Goal: Task Accomplishment & Management: Use online tool/utility

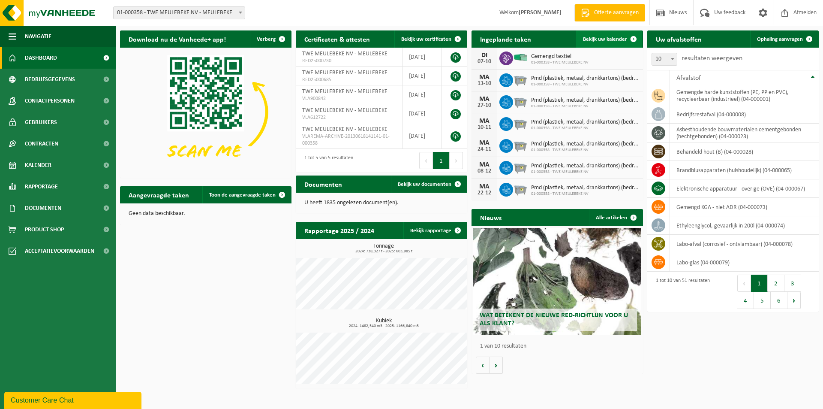
click at [608, 40] on span "Bekijk uw kalender" at bounding box center [605, 39] width 44 height 6
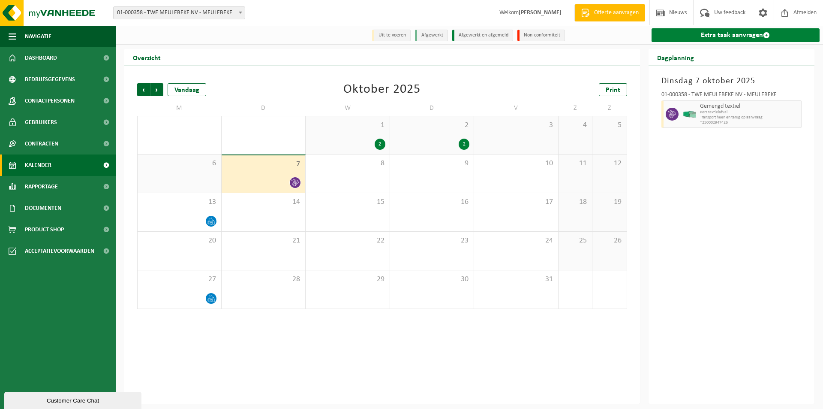
click at [724, 36] on link "Extra taak aanvragen" at bounding box center [736, 35] width 168 height 14
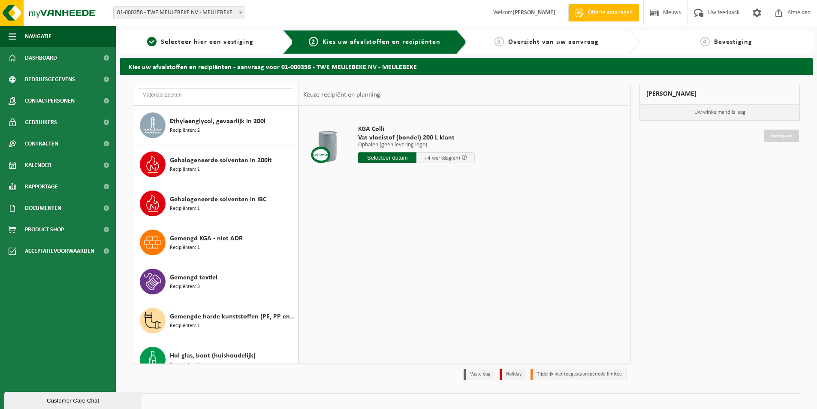
scroll to position [472, 0]
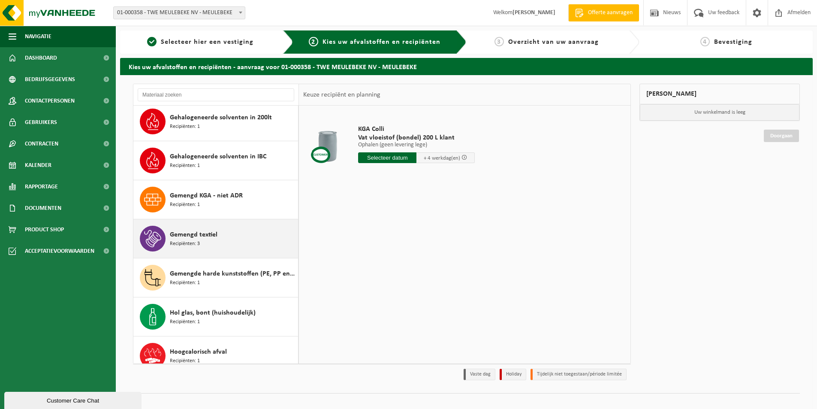
click at [177, 226] on div "Gemengd textiel Recipiënten: 3" at bounding box center [233, 239] width 126 height 26
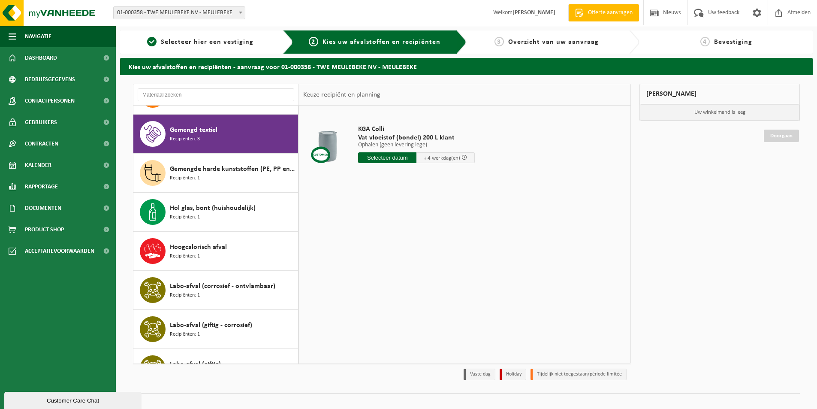
scroll to position [585, 0]
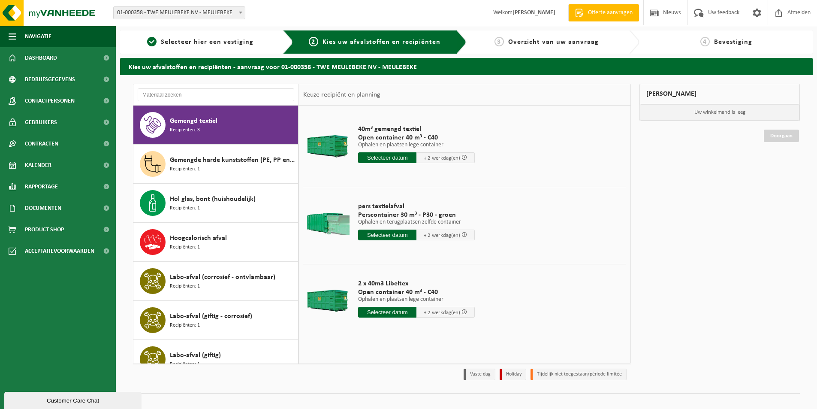
click at [382, 157] on input "text" at bounding box center [387, 157] width 58 height 11
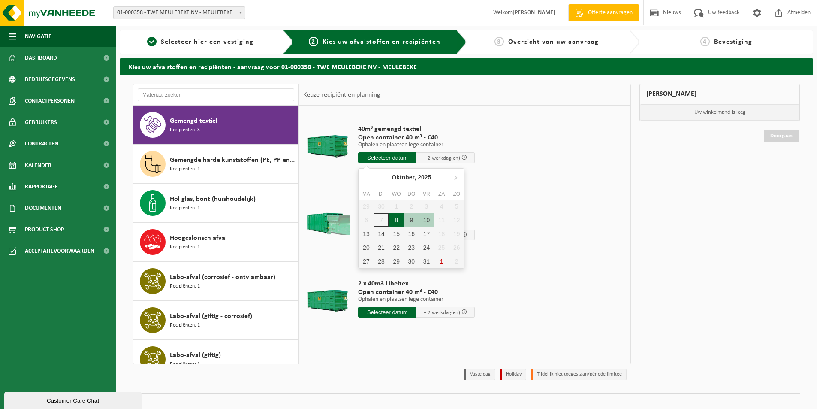
click at [396, 219] on div "8" at bounding box center [396, 220] width 15 height 14
type input "Van 2025-10-08"
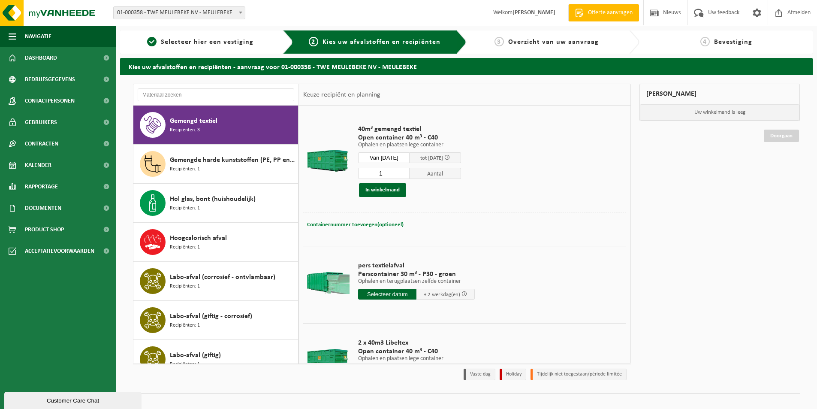
click at [359, 226] on span "Containernummer toevoegen(optioneel)" at bounding box center [355, 225] width 96 height 6
type input "Magazijn 6"
click at [379, 191] on button "In winkelmand" at bounding box center [382, 190] width 47 height 14
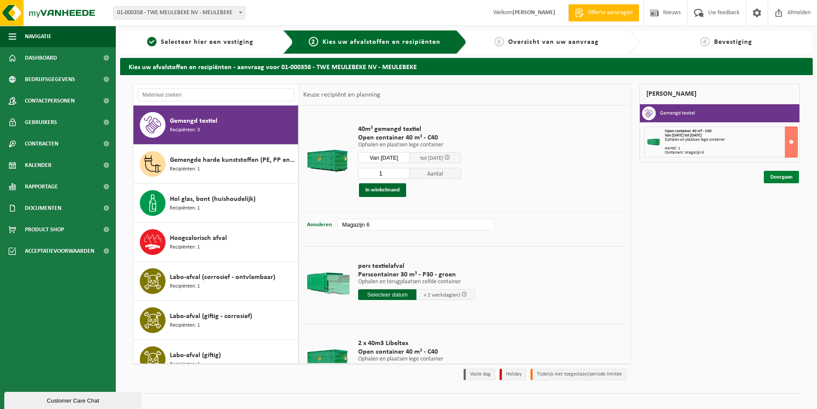
click at [768, 179] on link "Doorgaan" at bounding box center [781, 177] width 35 height 12
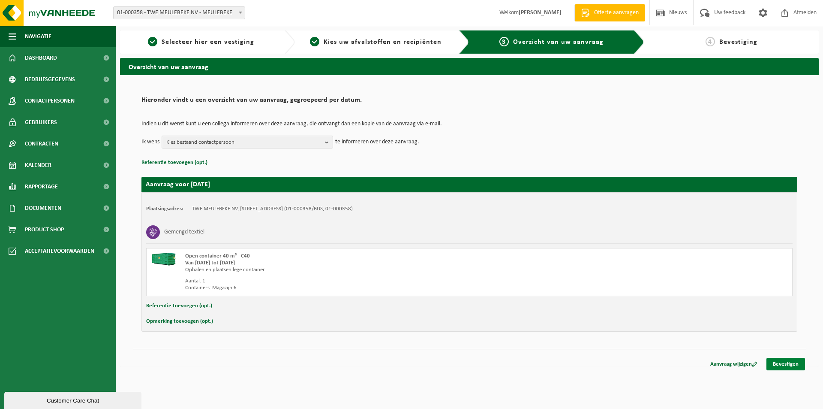
click at [784, 365] on link "Bevestigen" at bounding box center [786, 364] width 39 height 12
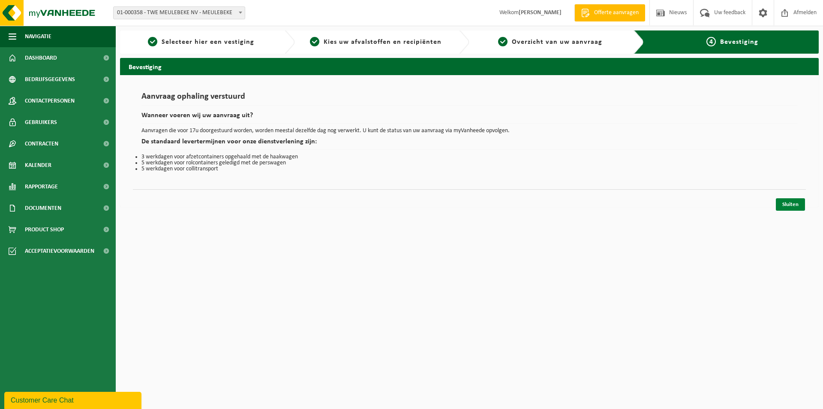
click at [785, 200] on link "Sluiten" at bounding box center [790, 204] width 29 height 12
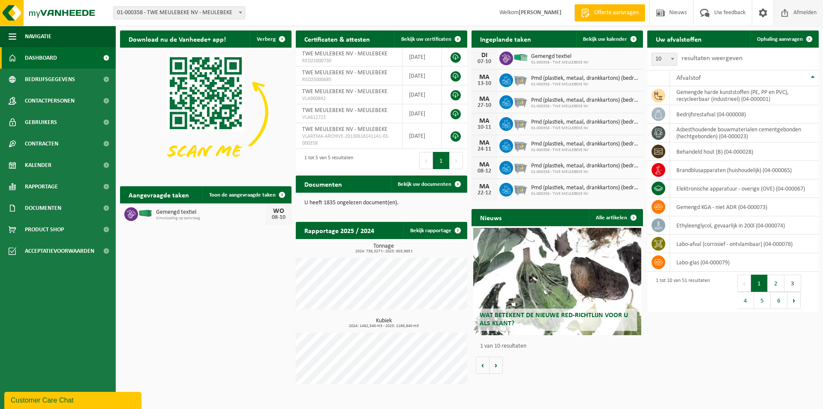
click at [804, 10] on span "Afmelden" at bounding box center [804, 12] width 27 height 25
click at [608, 39] on span "Bekijk uw kalender" at bounding box center [605, 39] width 44 height 6
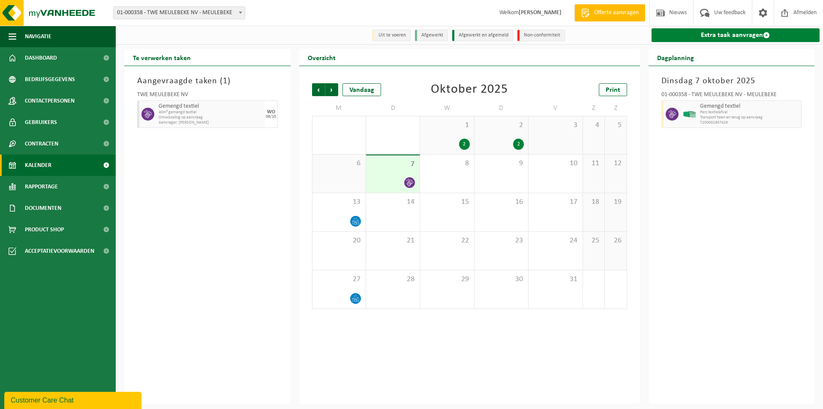
click at [703, 38] on link "Extra taak aanvragen" at bounding box center [736, 35] width 168 height 14
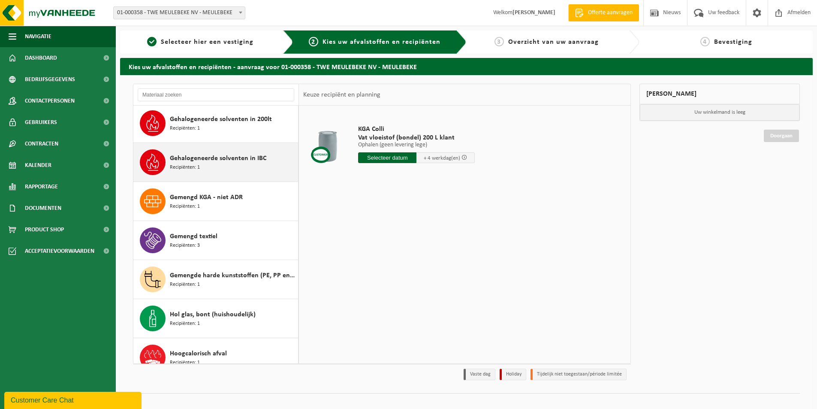
scroll to position [472, 0]
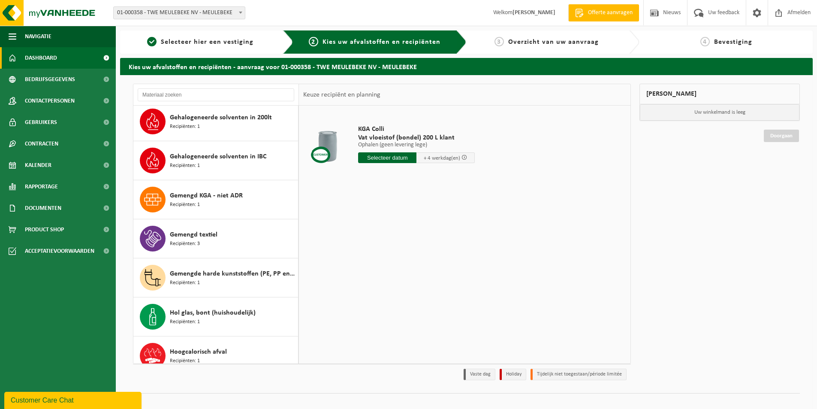
click at [54, 56] on span "Dashboard" at bounding box center [41, 57] width 32 height 21
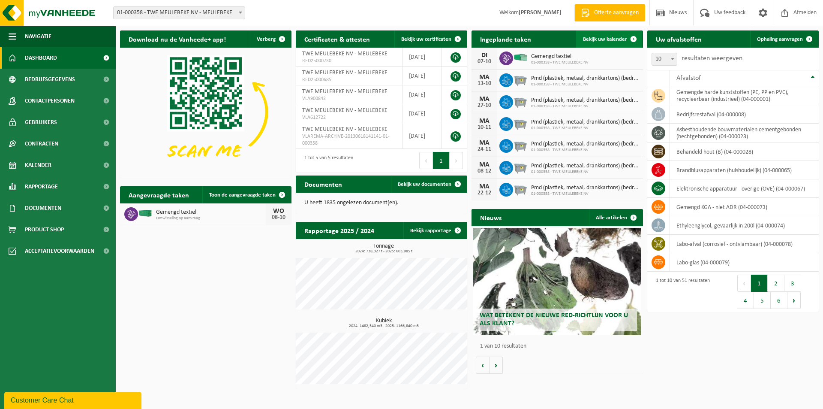
click at [600, 38] on span "Bekijk uw kalender" at bounding box center [605, 39] width 44 height 6
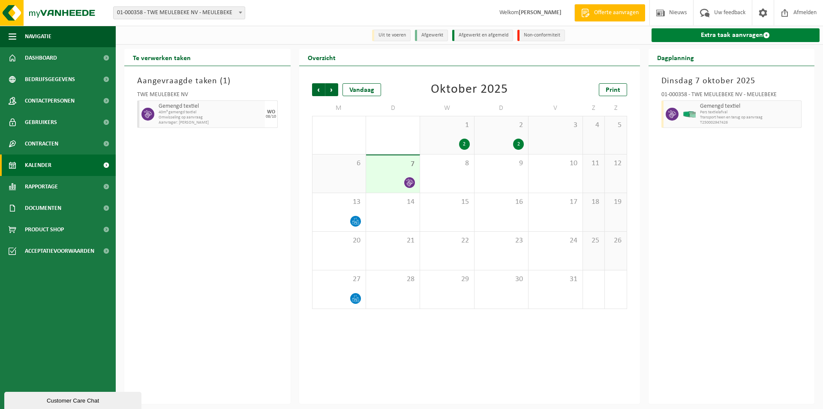
click at [701, 38] on link "Extra taak aanvragen" at bounding box center [736, 35] width 168 height 14
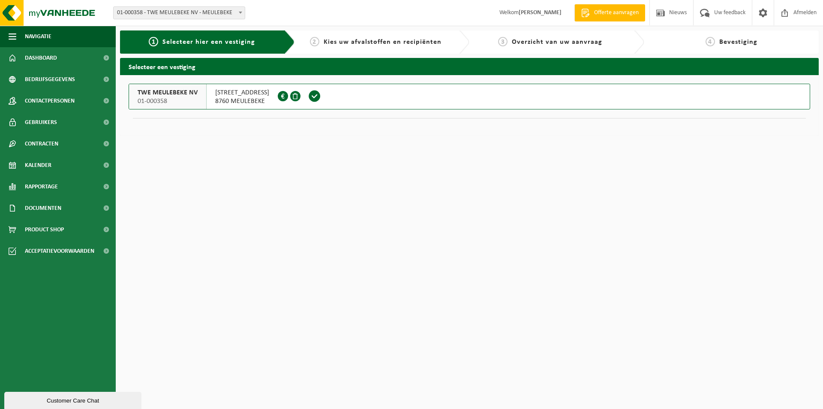
click at [321, 94] on span at bounding box center [314, 96] width 13 height 13
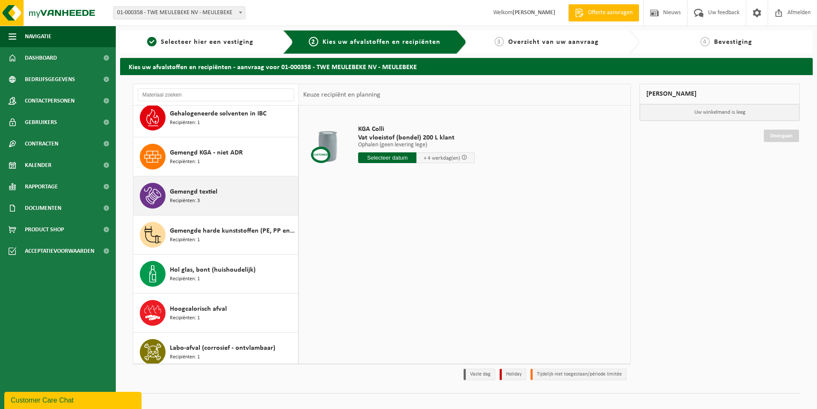
click at [178, 194] on span "Gemengd textiel" at bounding box center [194, 191] width 48 height 10
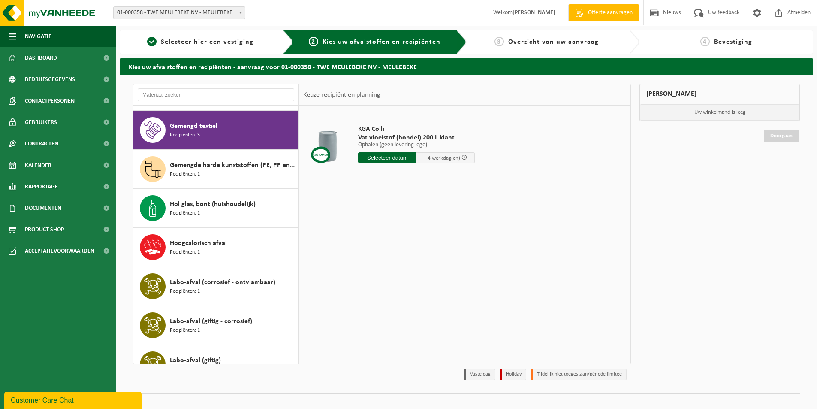
scroll to position [585, 0]
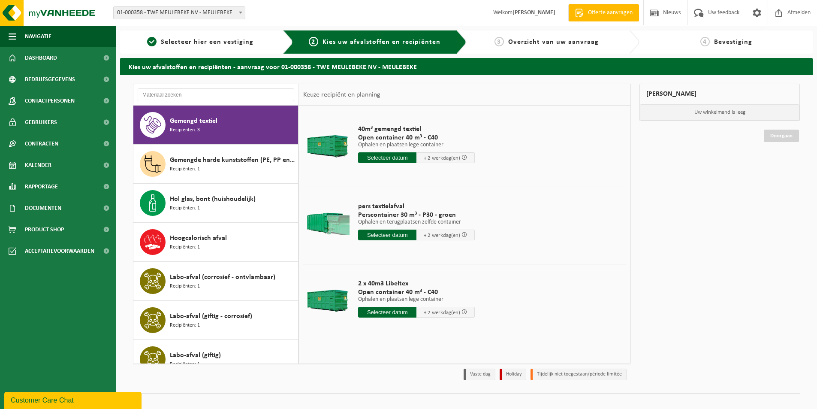
click at [378, 234] on input "text" at bounding box center [387, 234] width 58 height 11
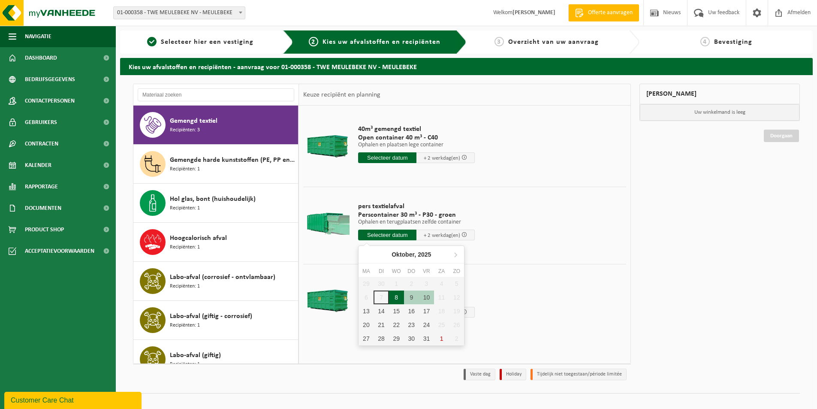
click at [395, 295] on div "8" at bounding box center [396, 297] width 15 height 14
type input "Van 2025-10-08"
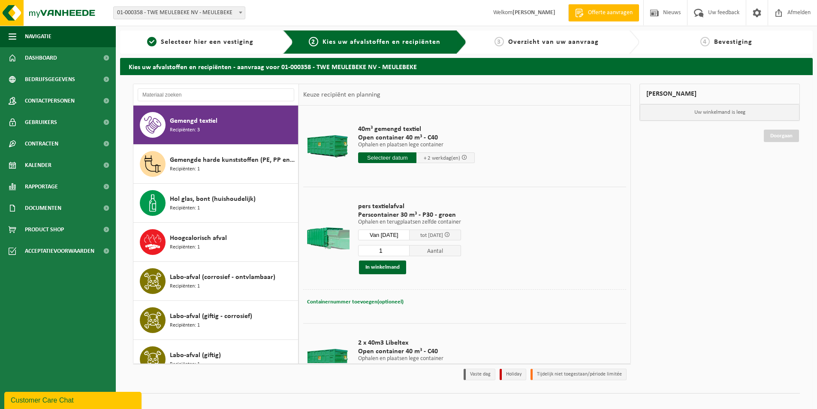
click at [353, 301] on span "Containernummer toevoegen(optioneel)" at bounding box center [355, 302] width 96 height 6
type input "STP347"
click at [388, 263] on button "In winkelmand" at bounding box center [382, 267] width 47 height 14
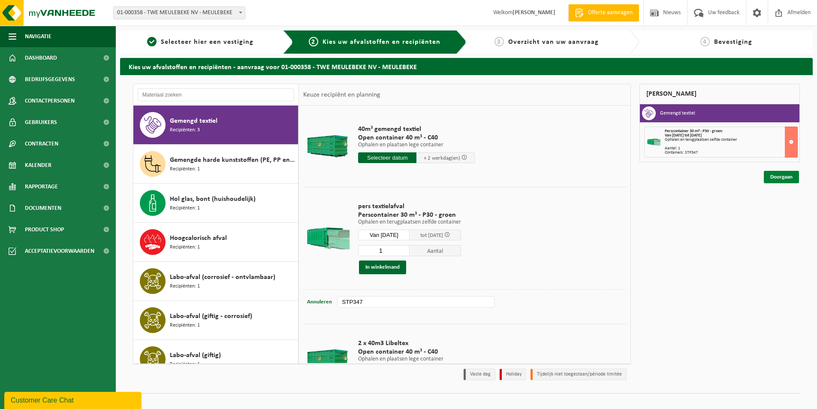
click at [773, 177] on link "Doorgaan" at bounding box center [781, 177] width 35 height 12
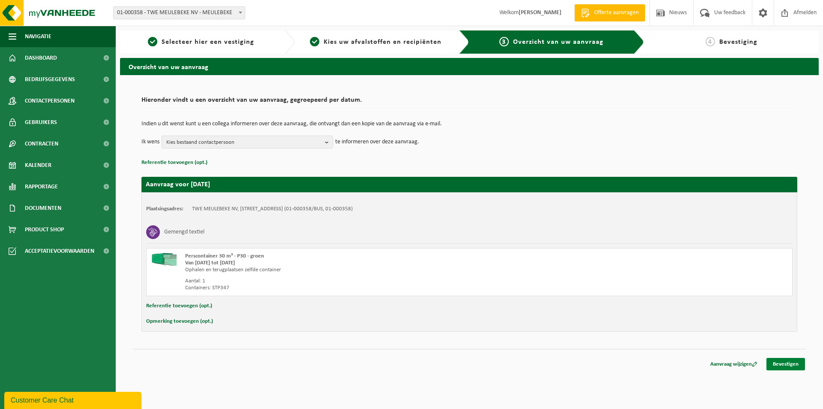
click at [779, 360] on link "Bevestigen" at bounding box center [786, 364] width 39 height 12
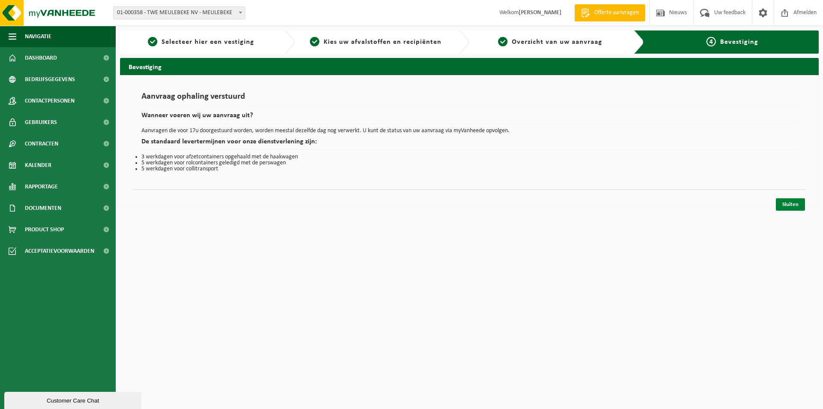
click at [785, 205] on link "Sluiten" at bounding box center [790, 204] width 29 height 12
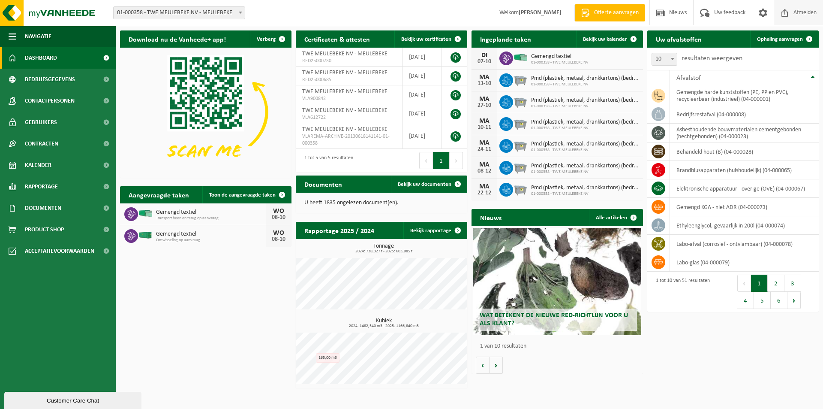
click at [806, 9] on span "Afmelden" at bounding box center [804, 12] width 27 height 25
